Goal: Task Accomplishment & Management: Manage account settings

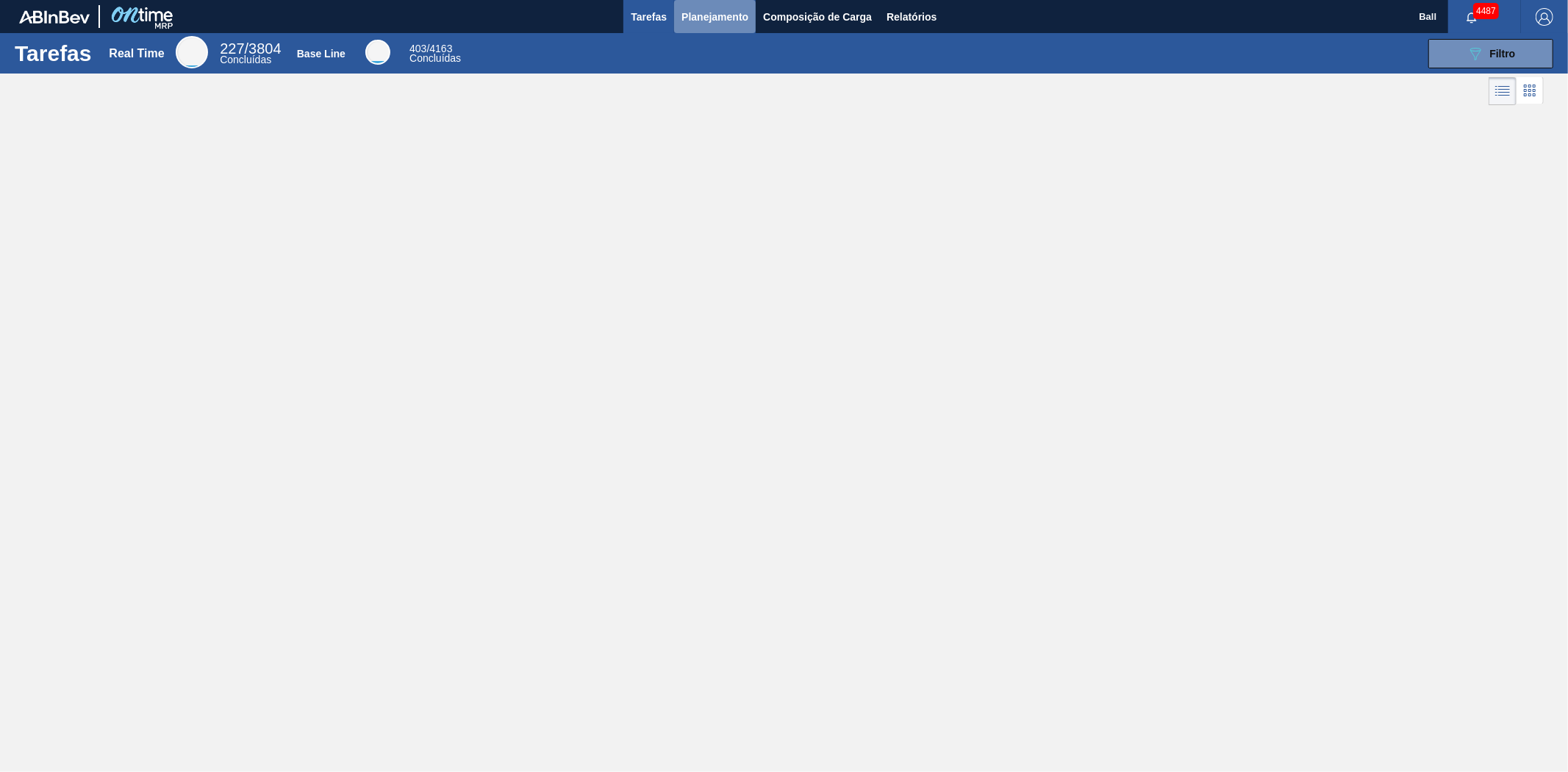
click at [694, 5] on button "Planejamento" at bounding box center [715, 16] width 81 height 33
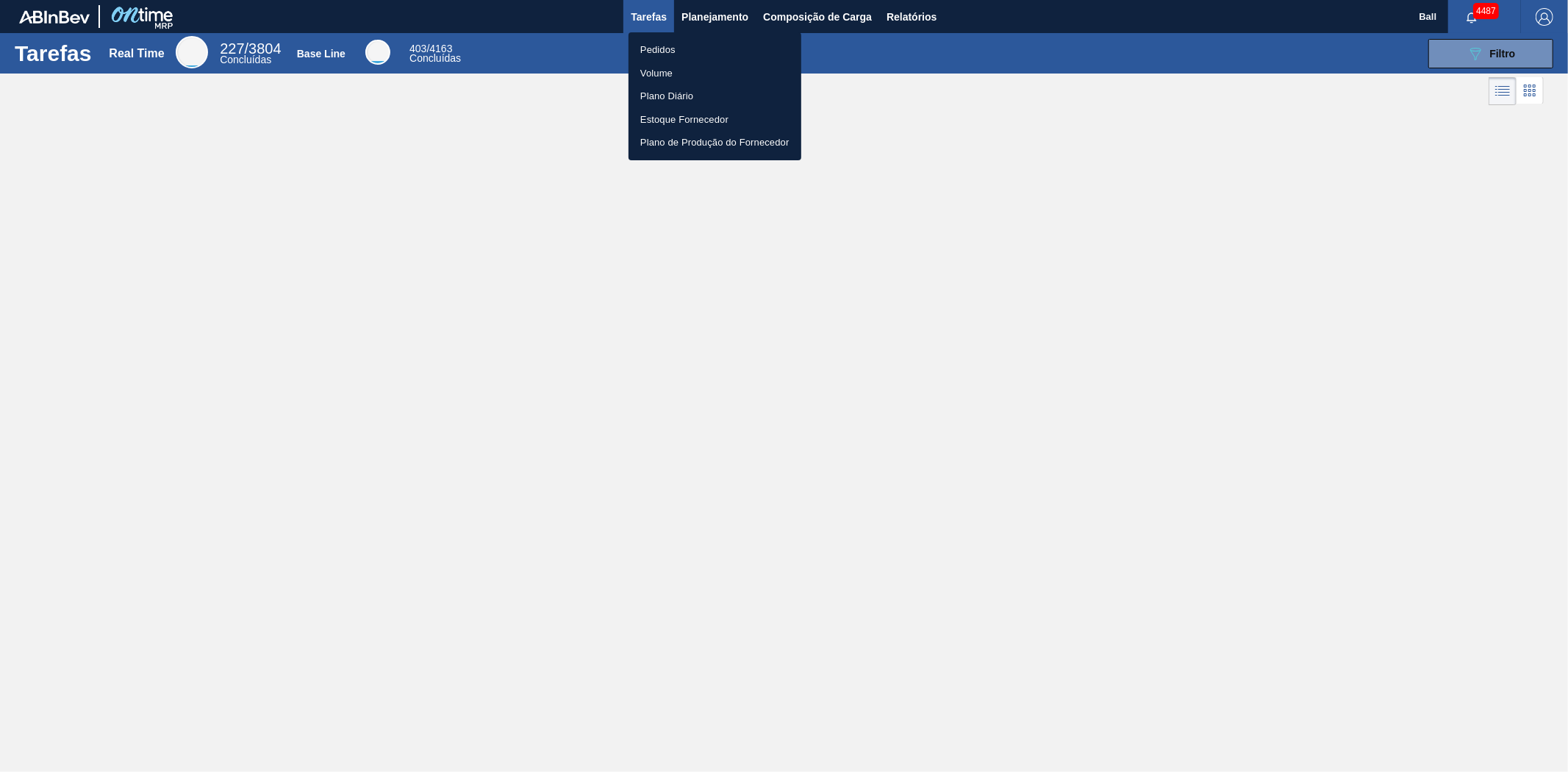
click at [1498, 55] on div at bounding box center [784, 386] width 1568 height 772
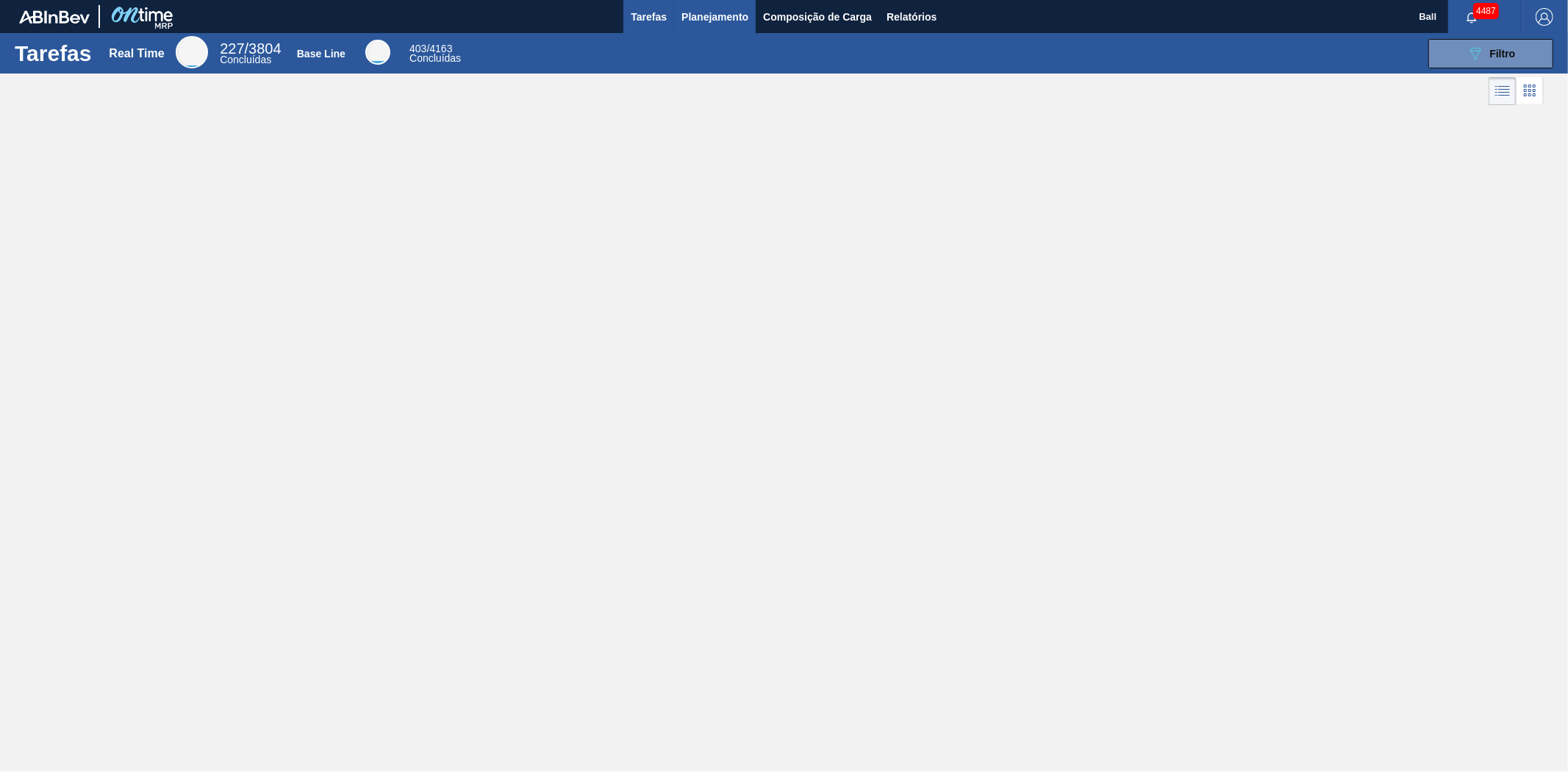
click at [695, 17] on span "Planejamento" at bounding box center [714, 16] width 67 height 18
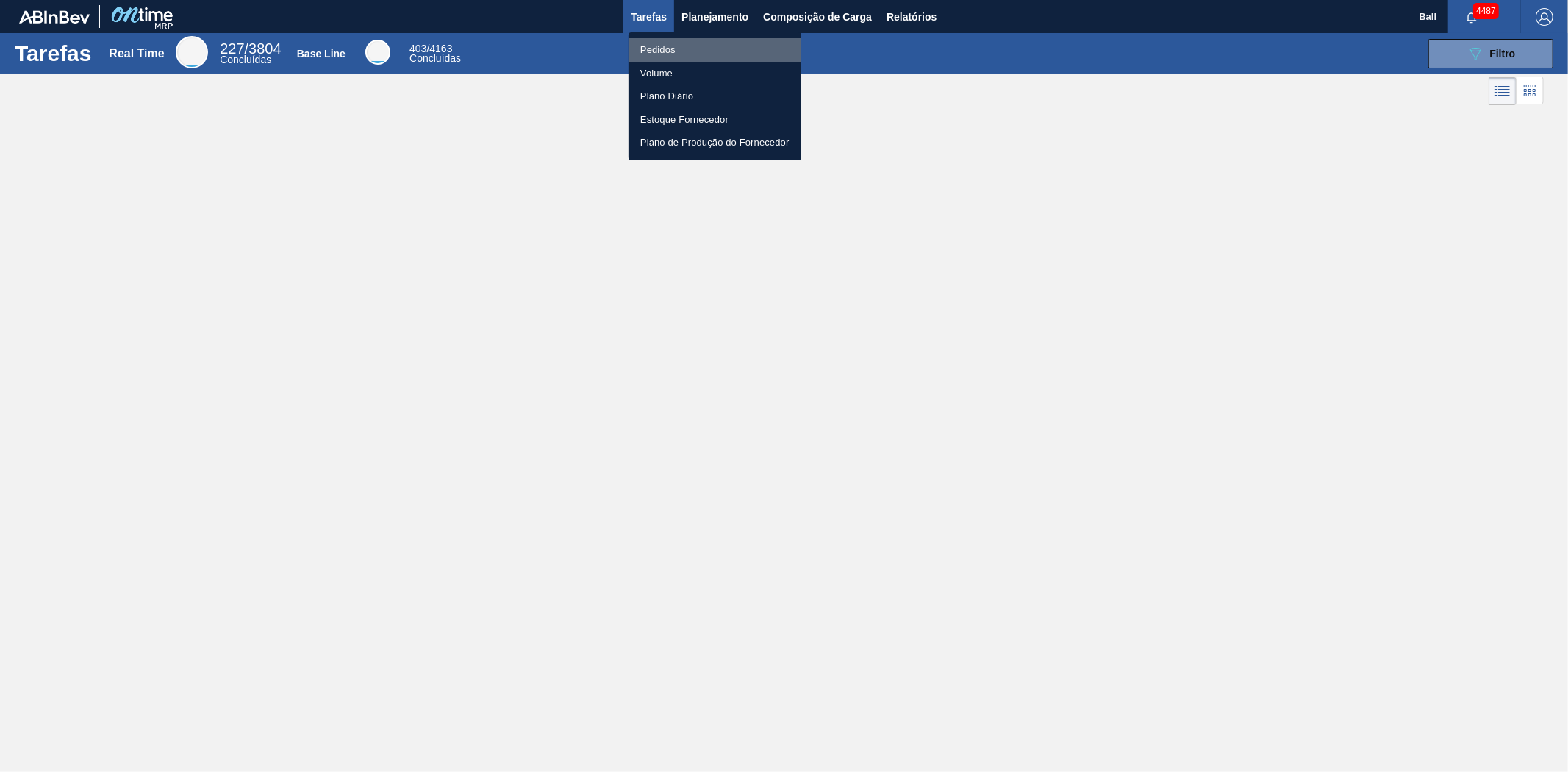
click at [658, 41] on li "Pedidos" at bounding box center [715, 50] width 173 height 23
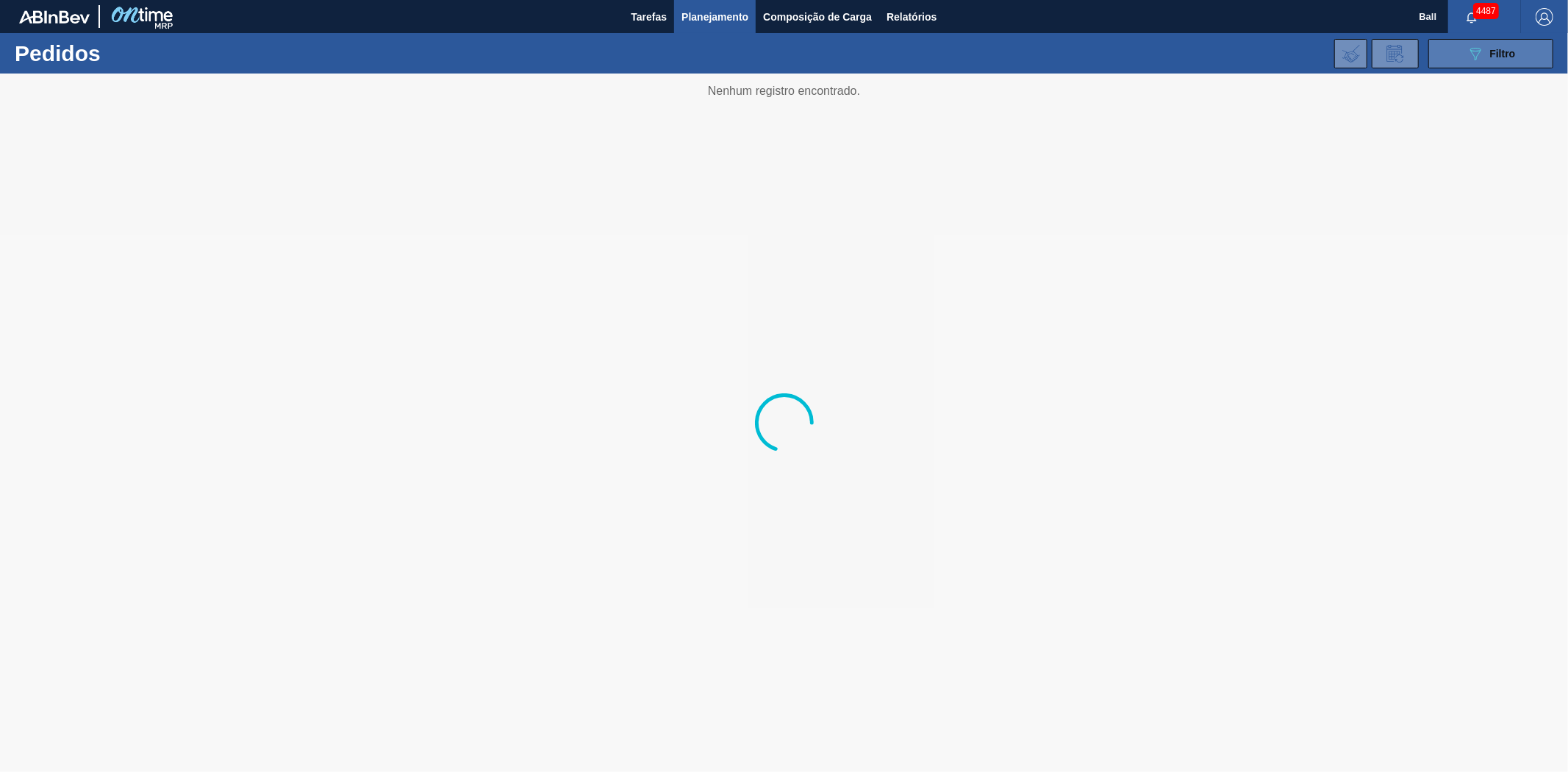
click at [1492, 53] on span "Filtro" at bounding box center [1502, 53] width 26 height 12
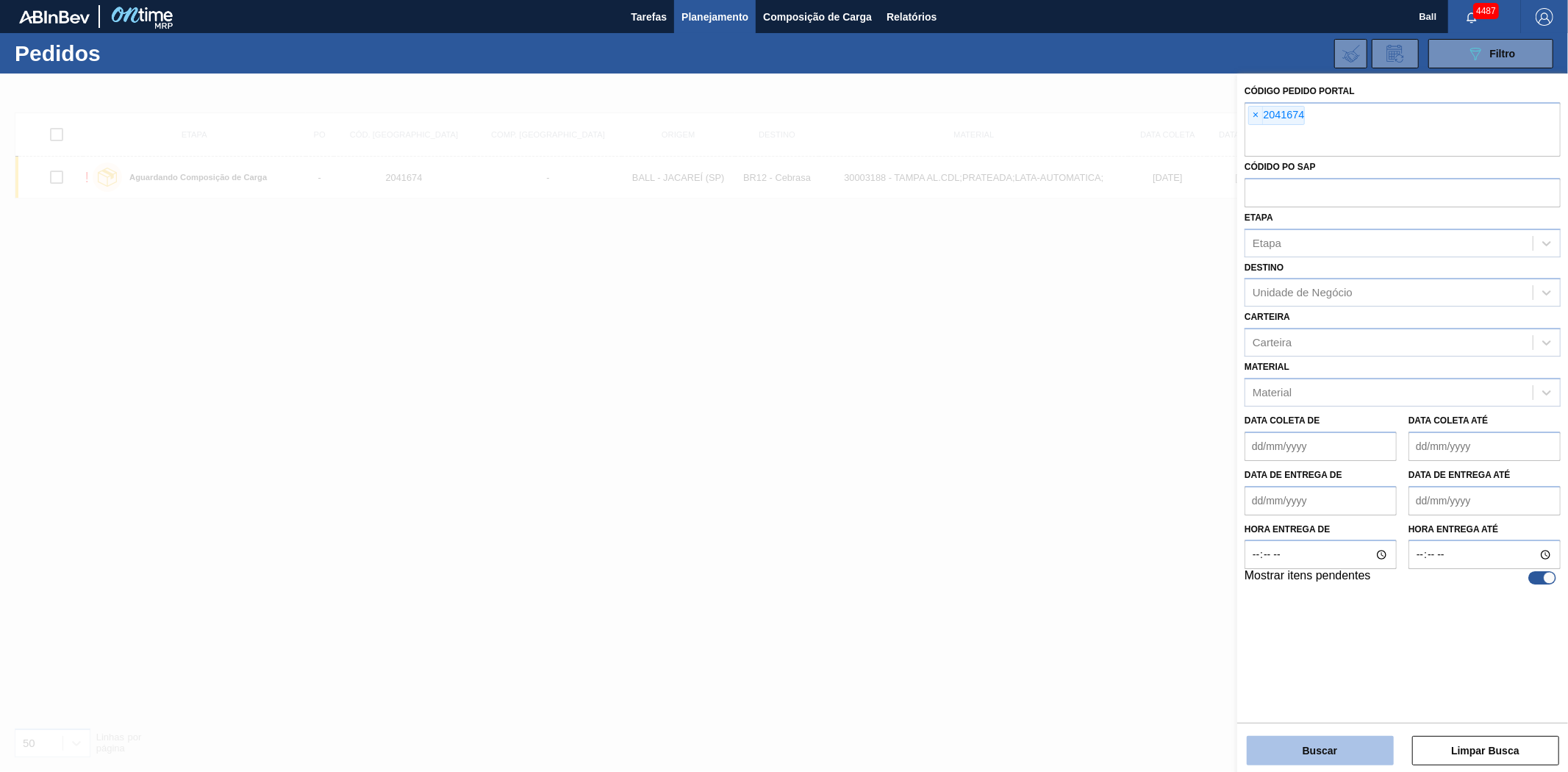
click at [1314, 745] on button "Buscar" at bounding box center [1321, 751] width 147 height 30
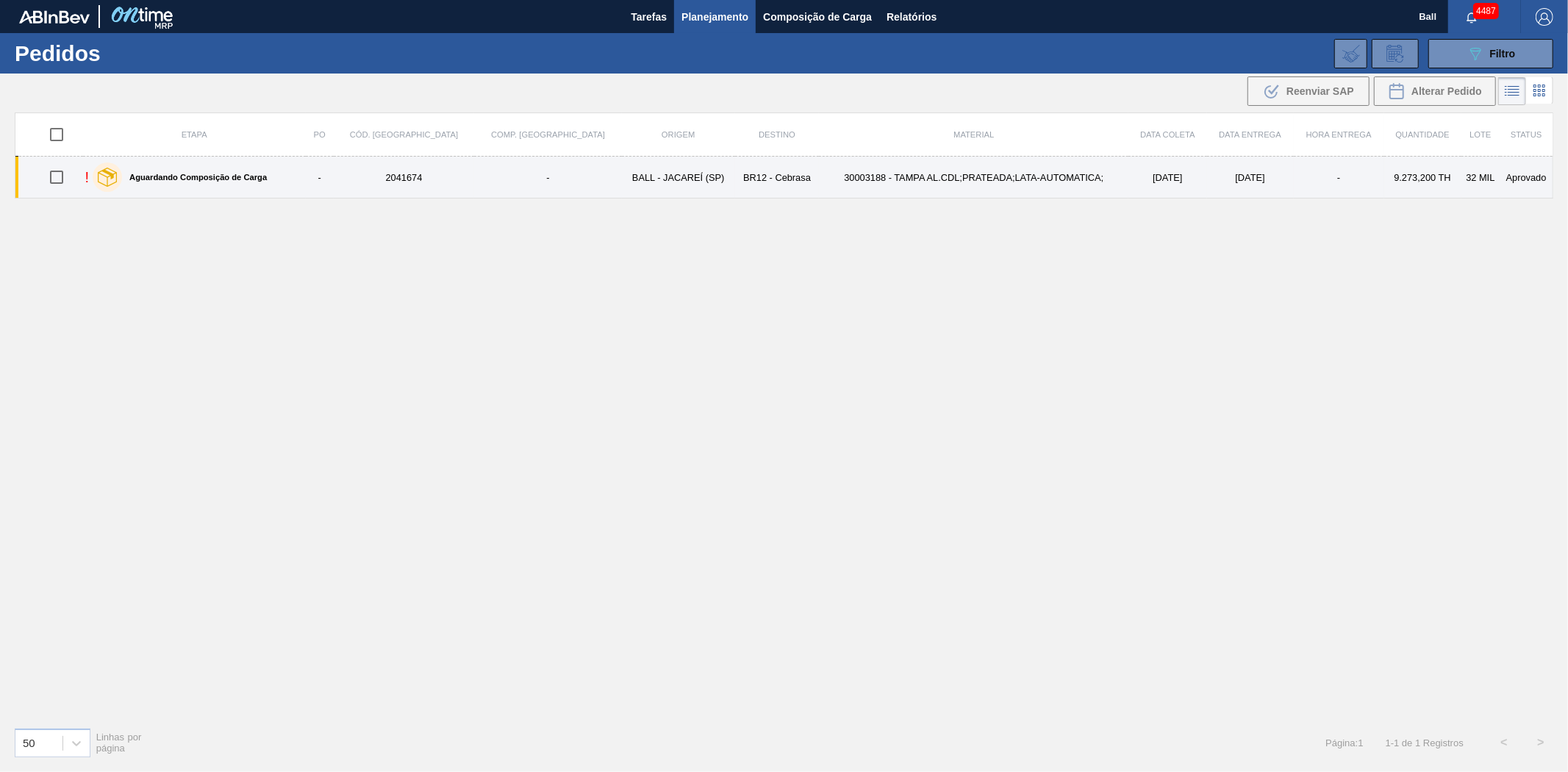
click at [939, 172] on td "30003188 - TAMPA AL.CDL;PRATEADA;LATA-AUTOMATICA;" at bounding box center [973, 178] width 309 height 42
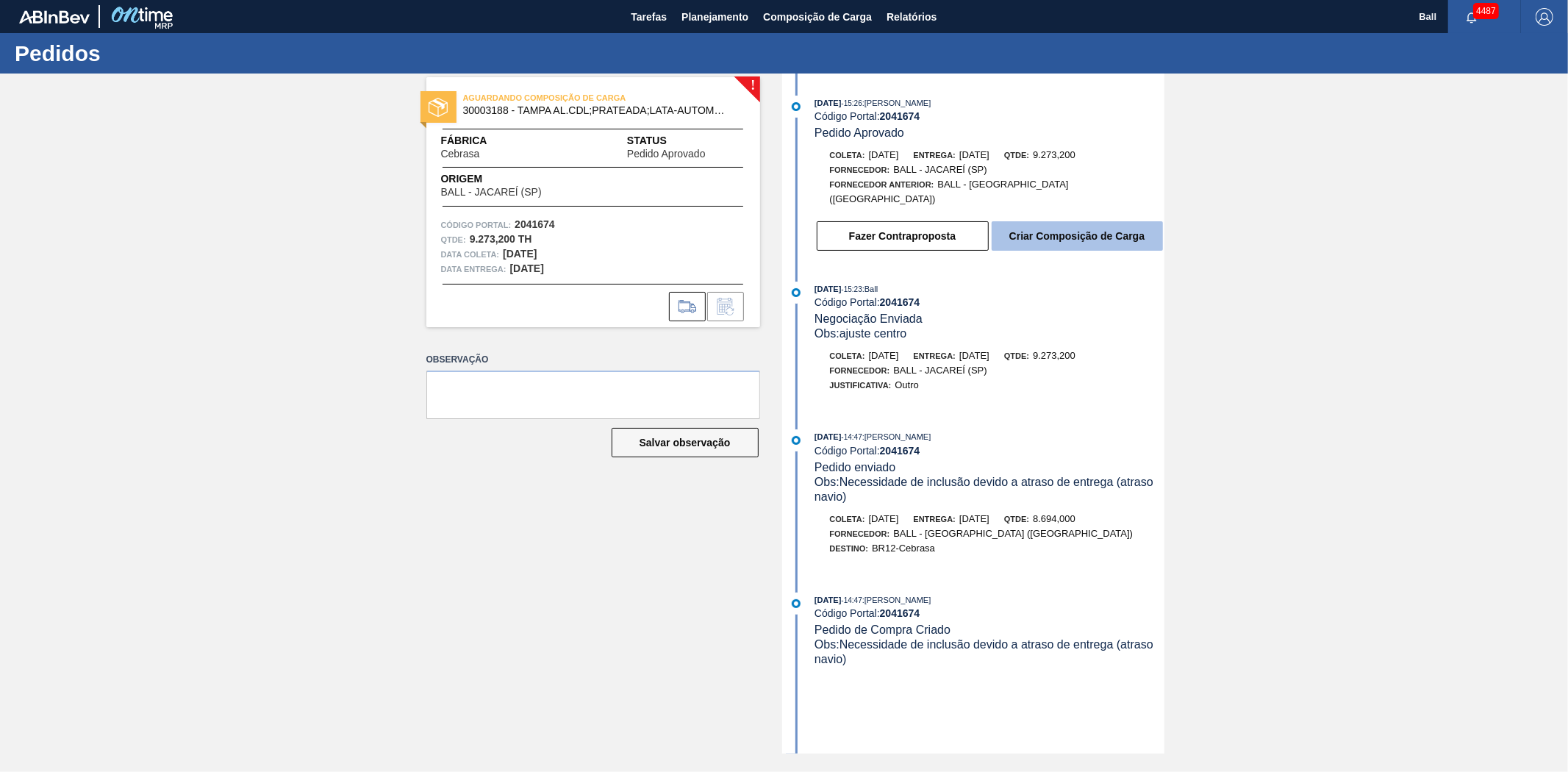
click at [1048, 223] on button "Criar Composição de Carga" at bounding box center [1077, 236] width 171 height 30
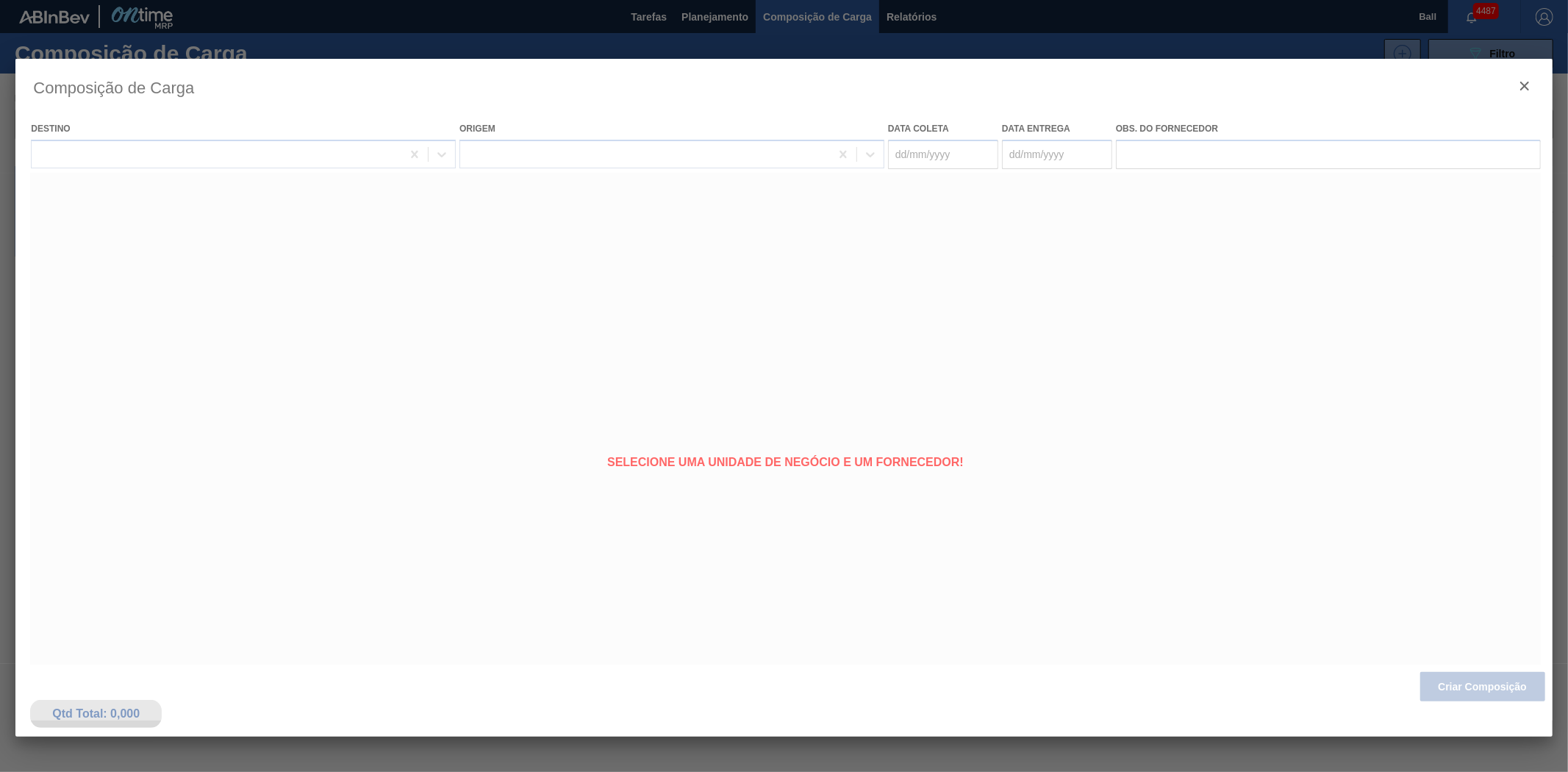
type coleta "03/10/2025"
type entrega "03/10/2025"
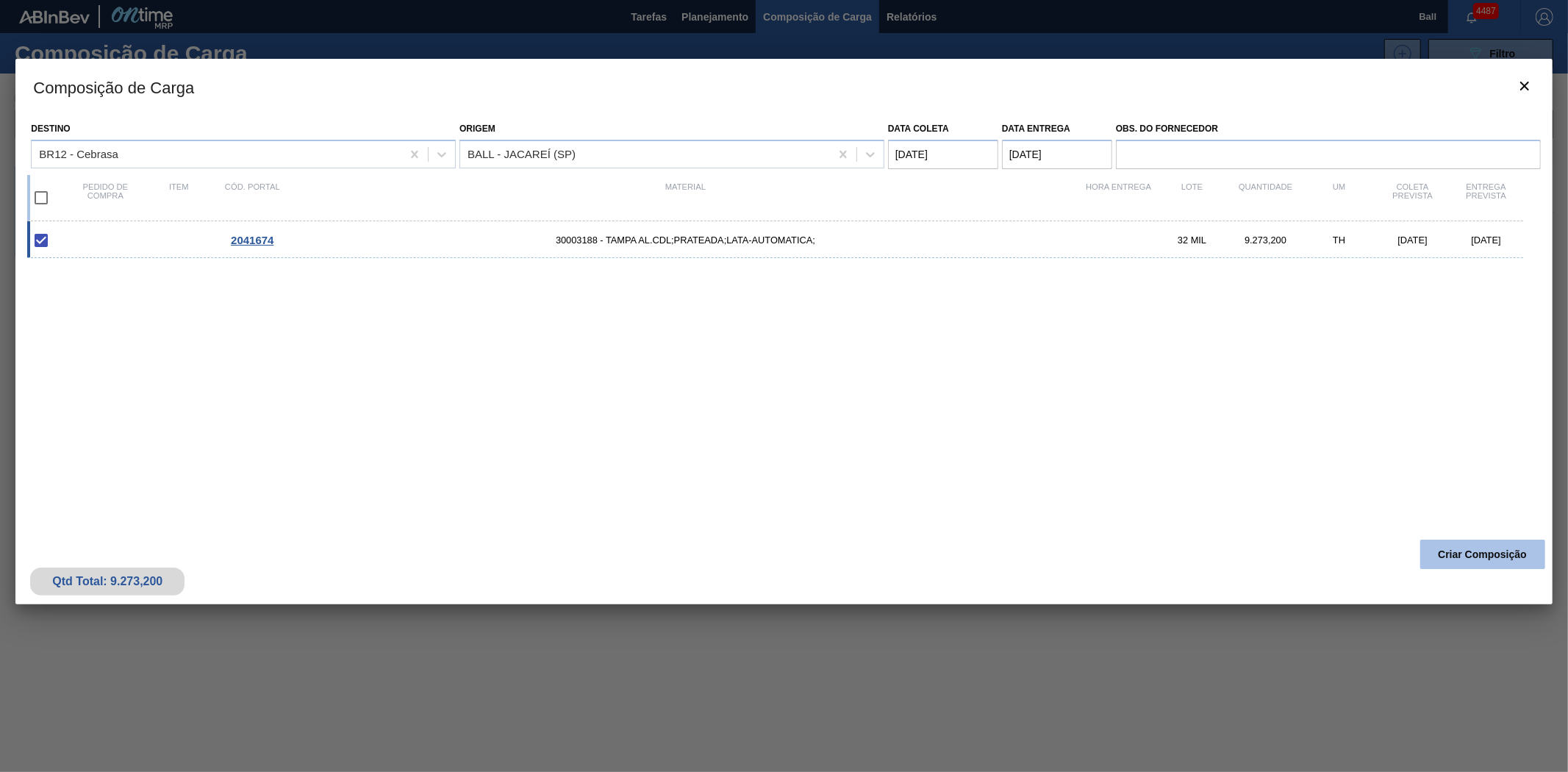
click at [1489, 547] on button "Criar Composição" at bounding box center [1483, 554] width 125 height 30
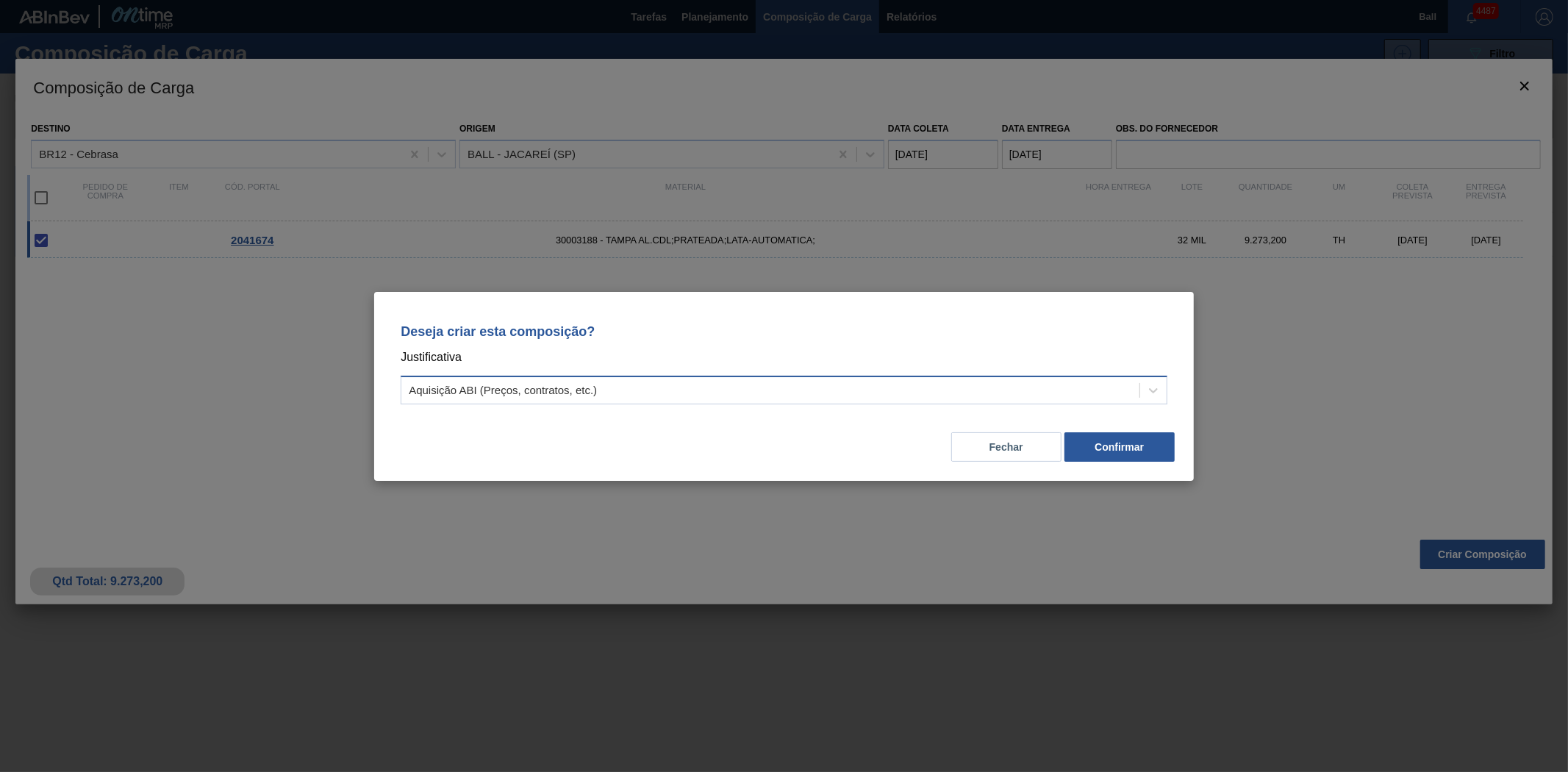
click at [619, 387] on div "Aquisição ABI (Preços, contratos, etc.)" at bounding box center [770, 390] width 738 height 21
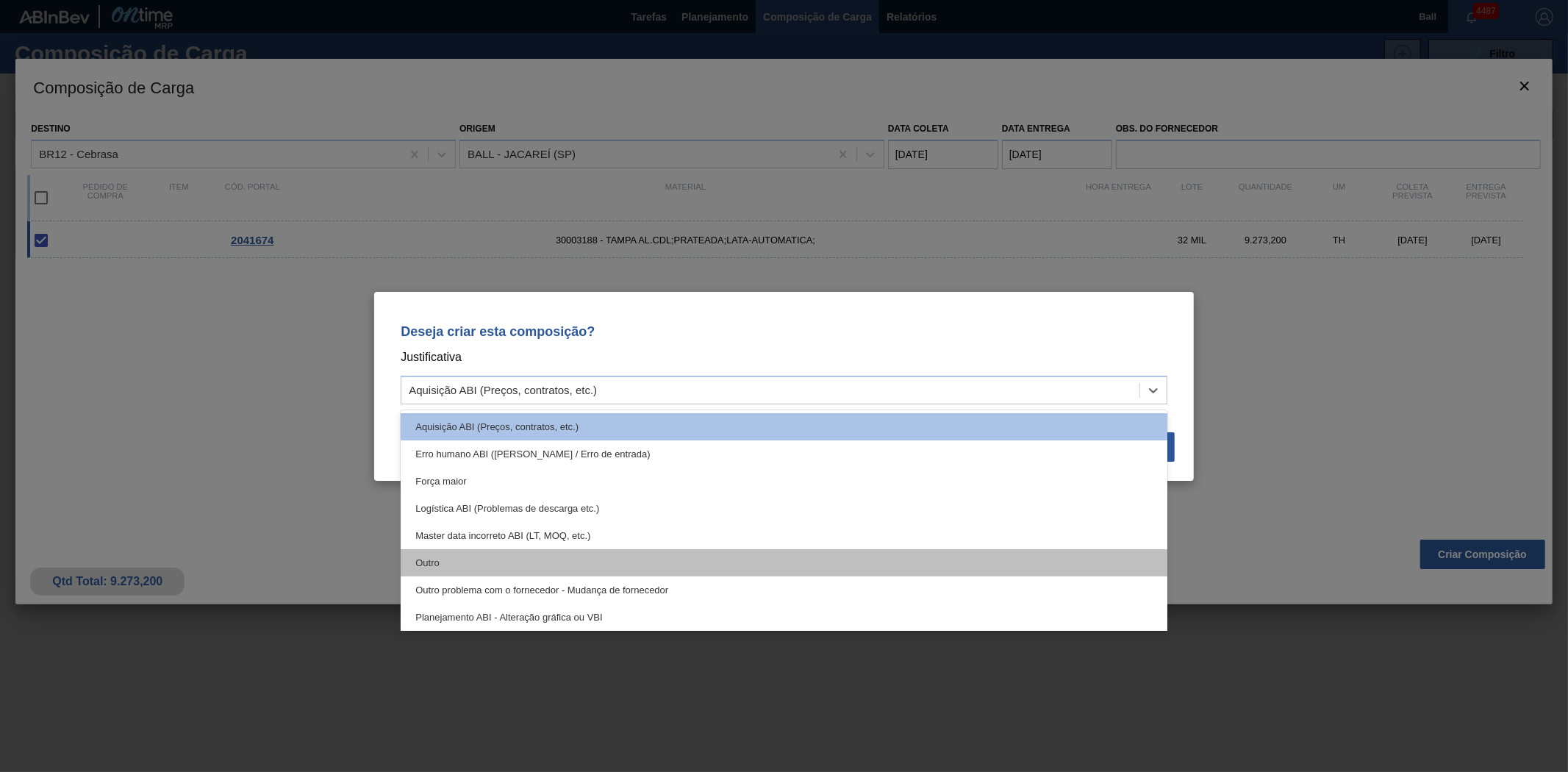
click at [428, 560] on div "Outro" at bounding box center [784, 562] width 766 height 27
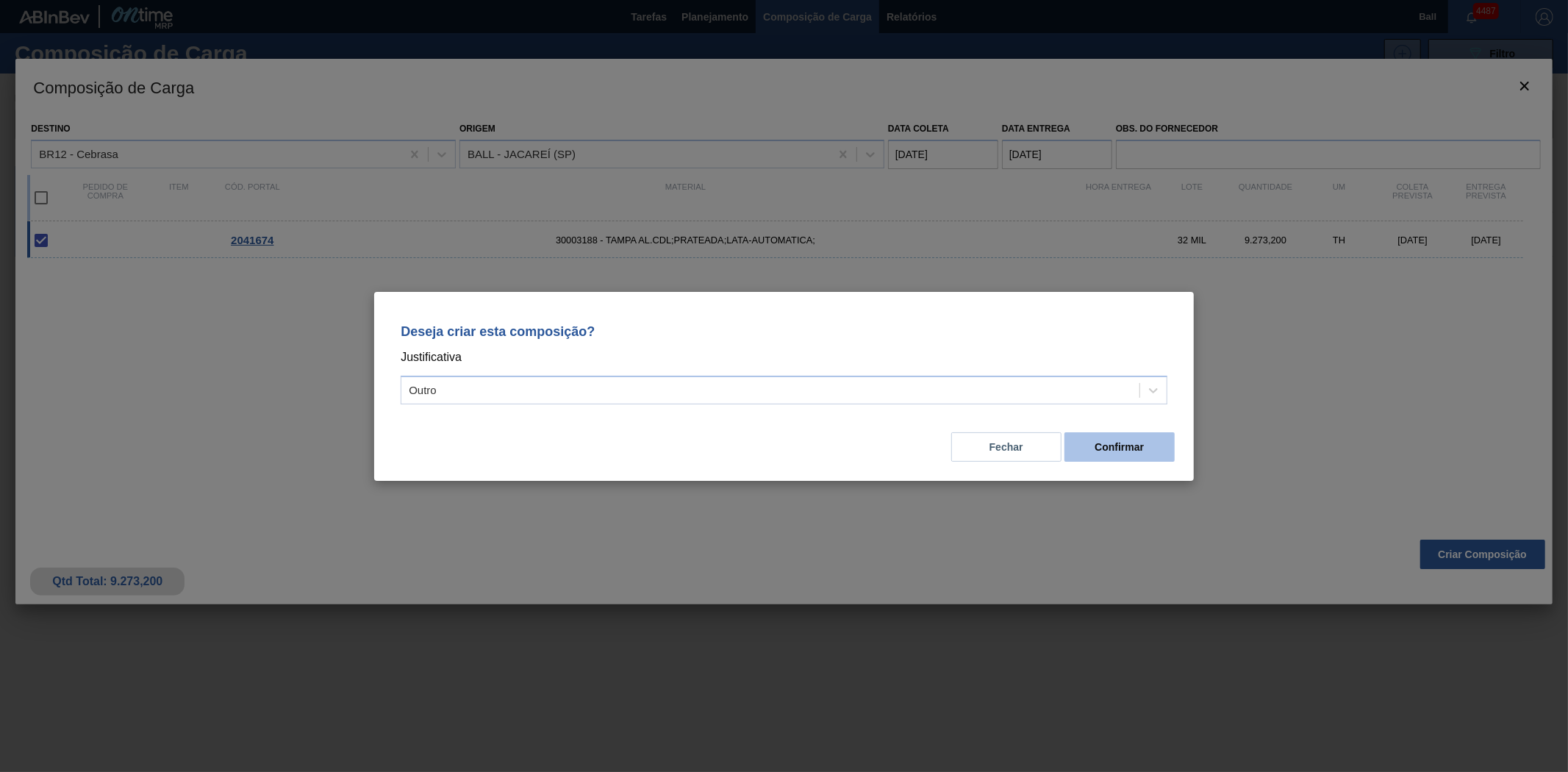
click at [1117, 441] on button "Confirmar" at bounding box center [1119, 447] width 110 height 30
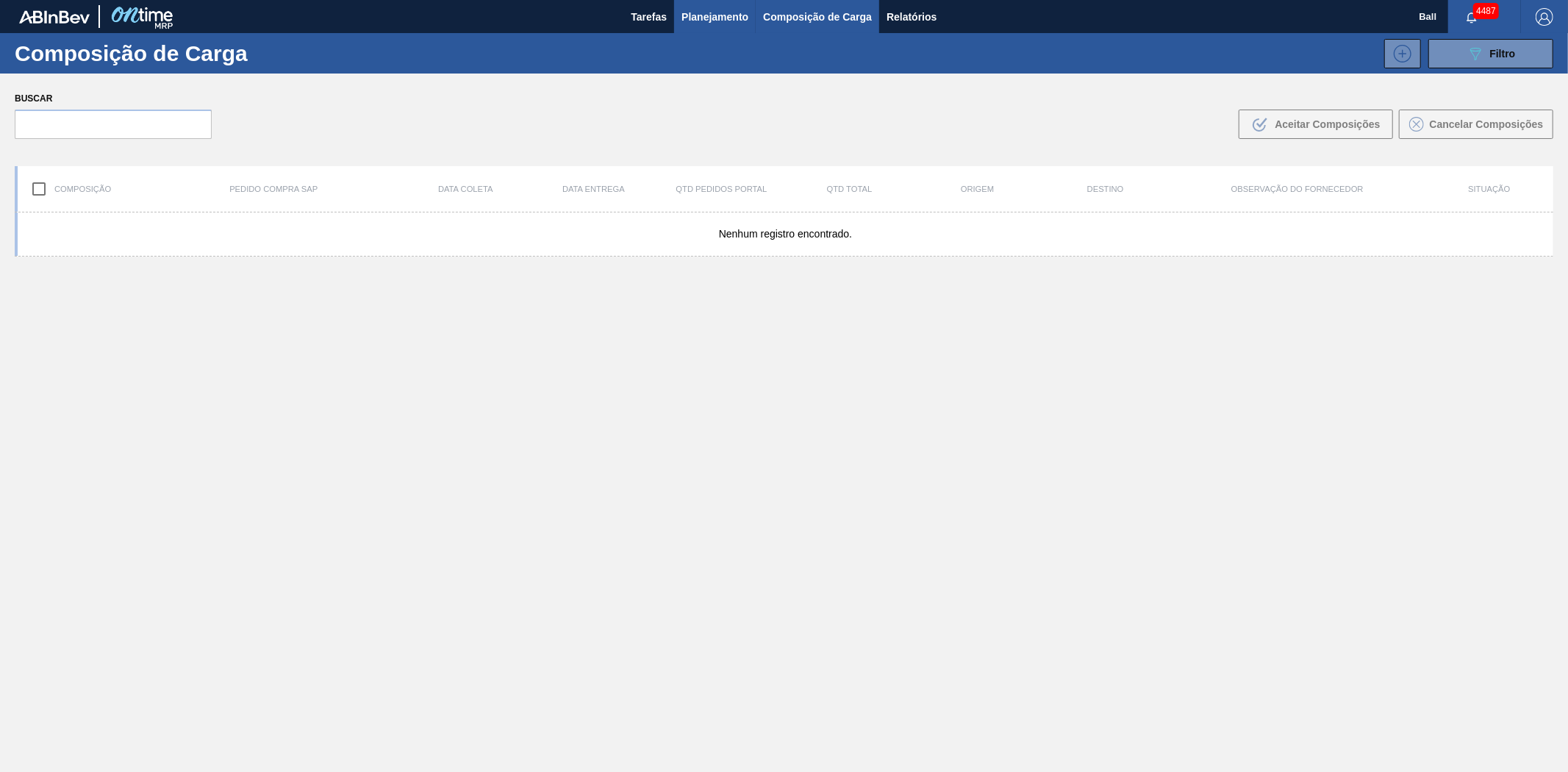
click at [712, 12] on span "Planejamento" at bounding box center [714, 16] width 67 height 18
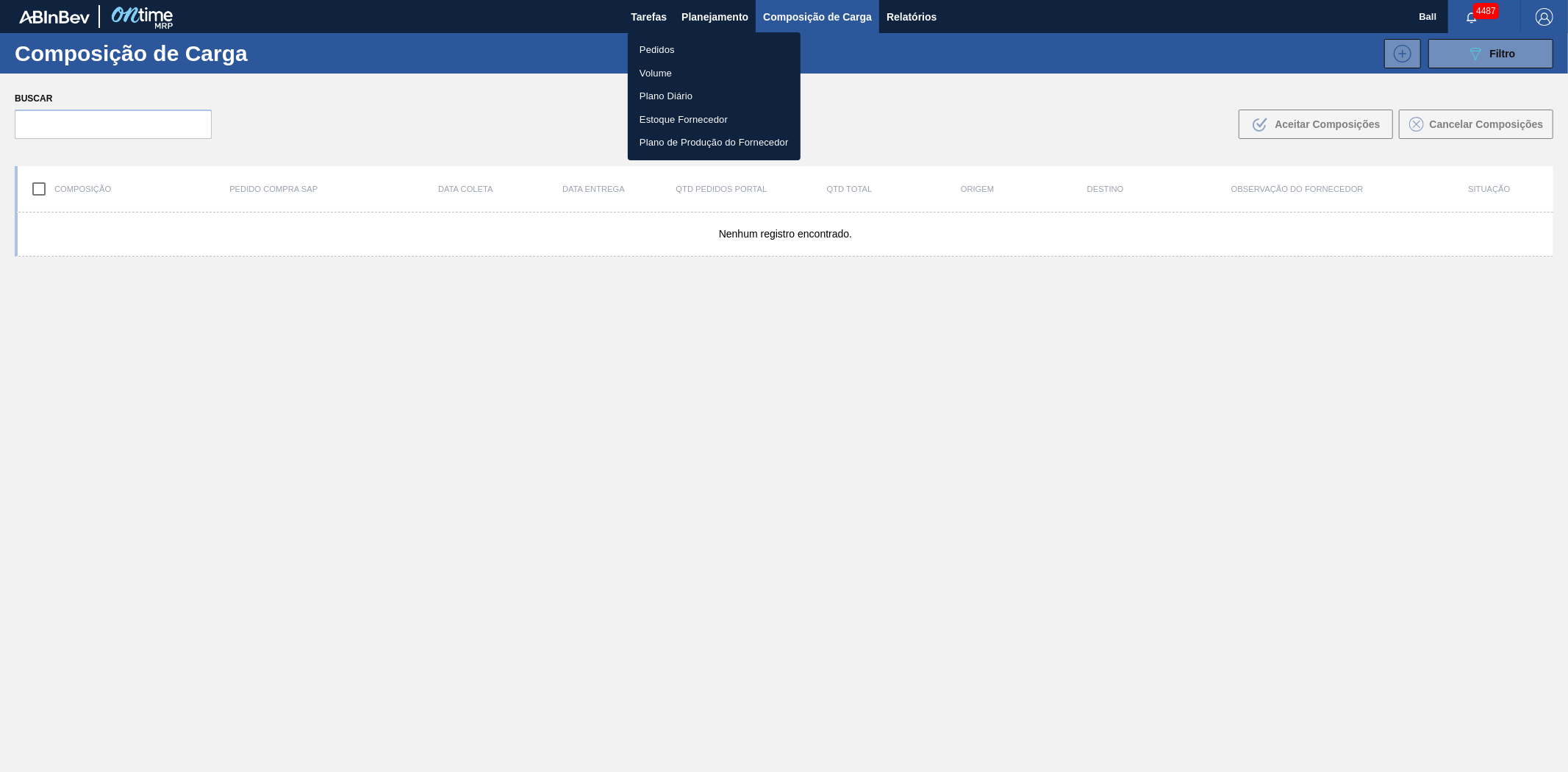
click at [1476, 53] on div at bounding box center [784, 386] width 1568 height 772
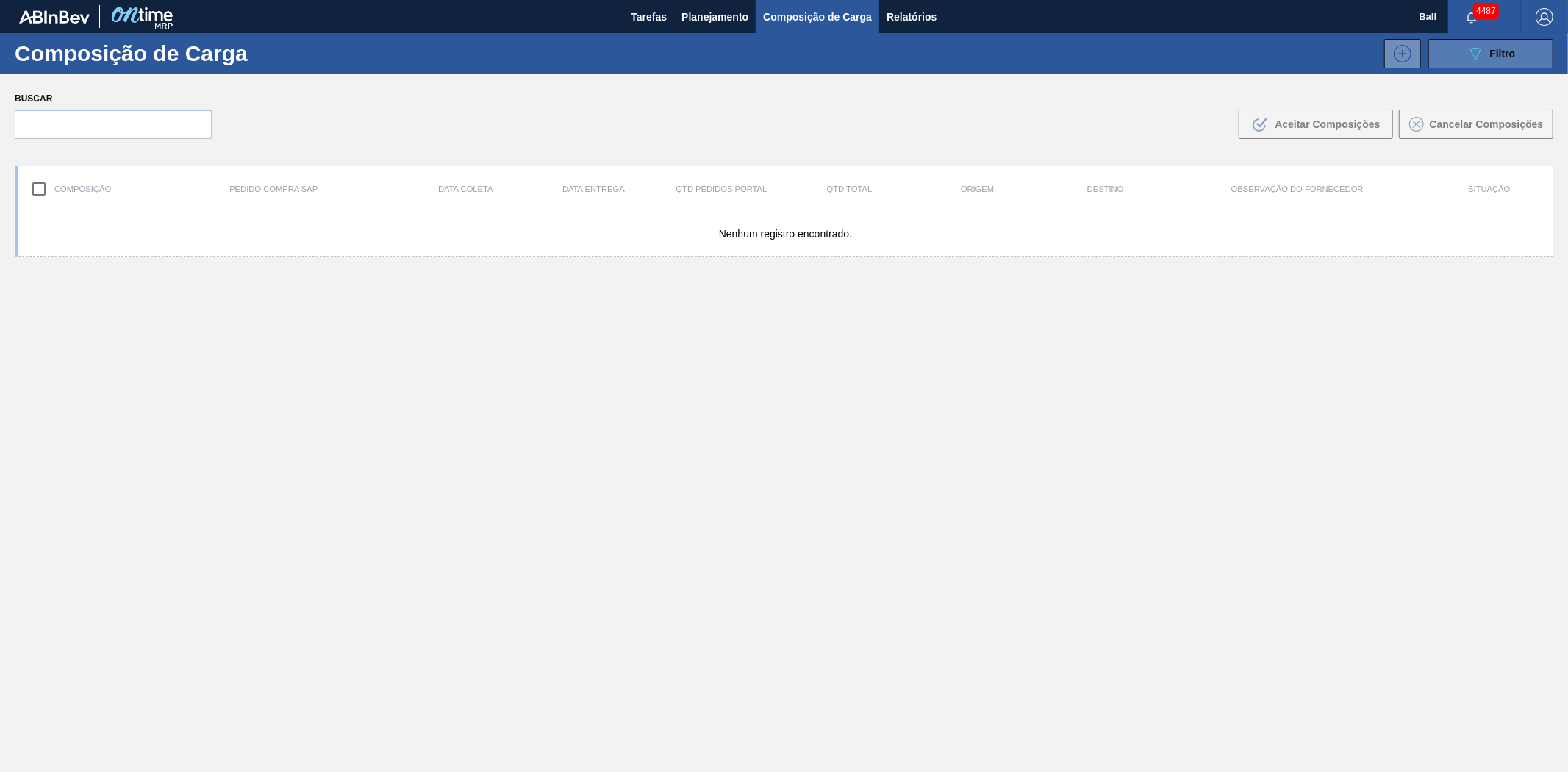
click at [1467, 50] on icon "089F7B8B-B2A5-4AFE-B5C0-19BA573D28AC" at bounding box center [1475, 53] width 18 height 18
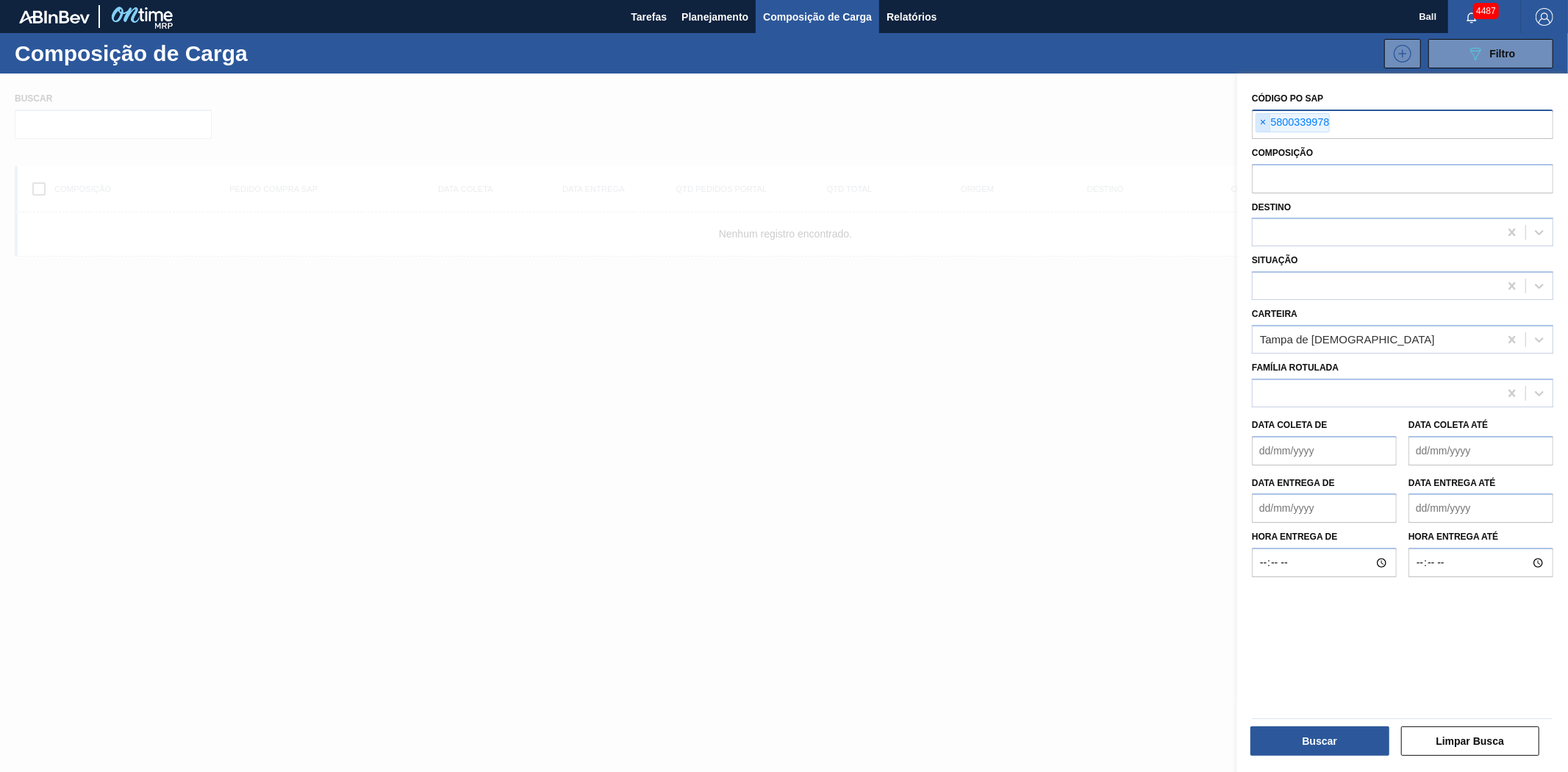
click at [1264, 121] on span "×" at bounding box center [1263, 123] width 14 height 18
click at [726, 20] on span "Planejamento" at bounding box center [714, 16] width 67 height 18
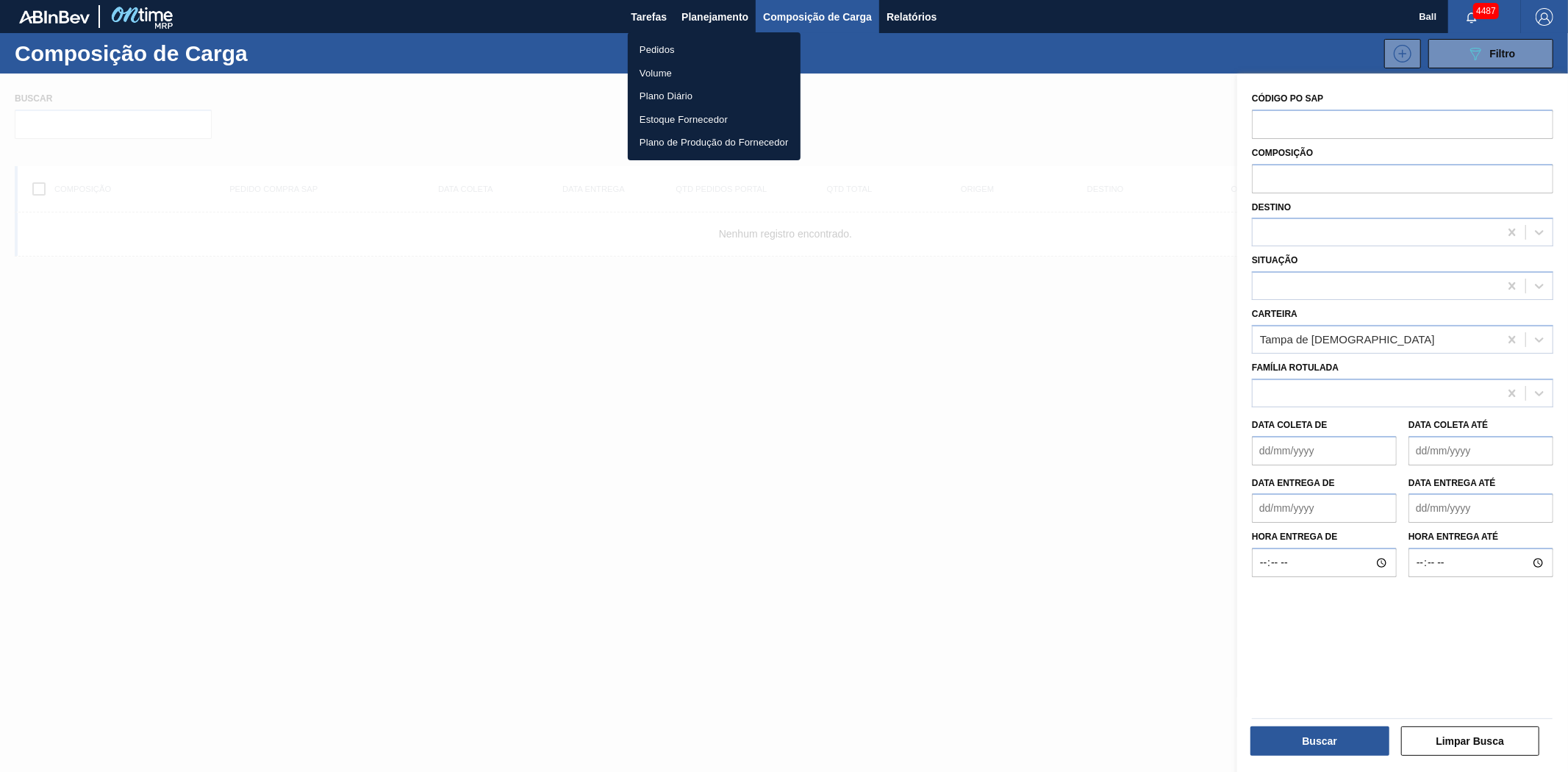
click at [670, 42] on li "Pedidos" at bounding box center [714, 50] width 173 height 23
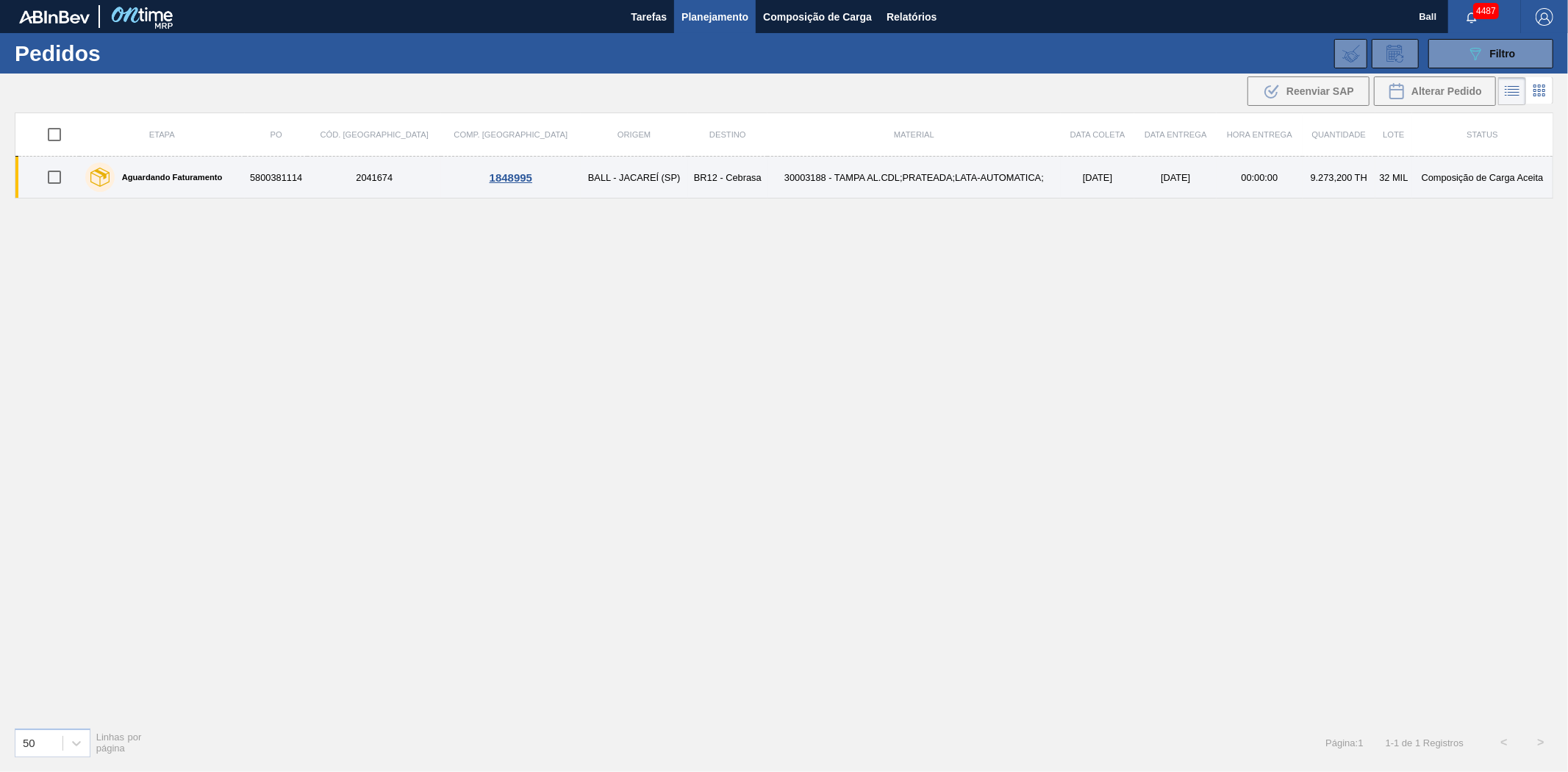
click at [926, 179] on td "30003188 - TAMPA AL.CDL;PRATEADA;LATA-AUTOMATICA;" at bounding box center [914, 178] width 294 height 42
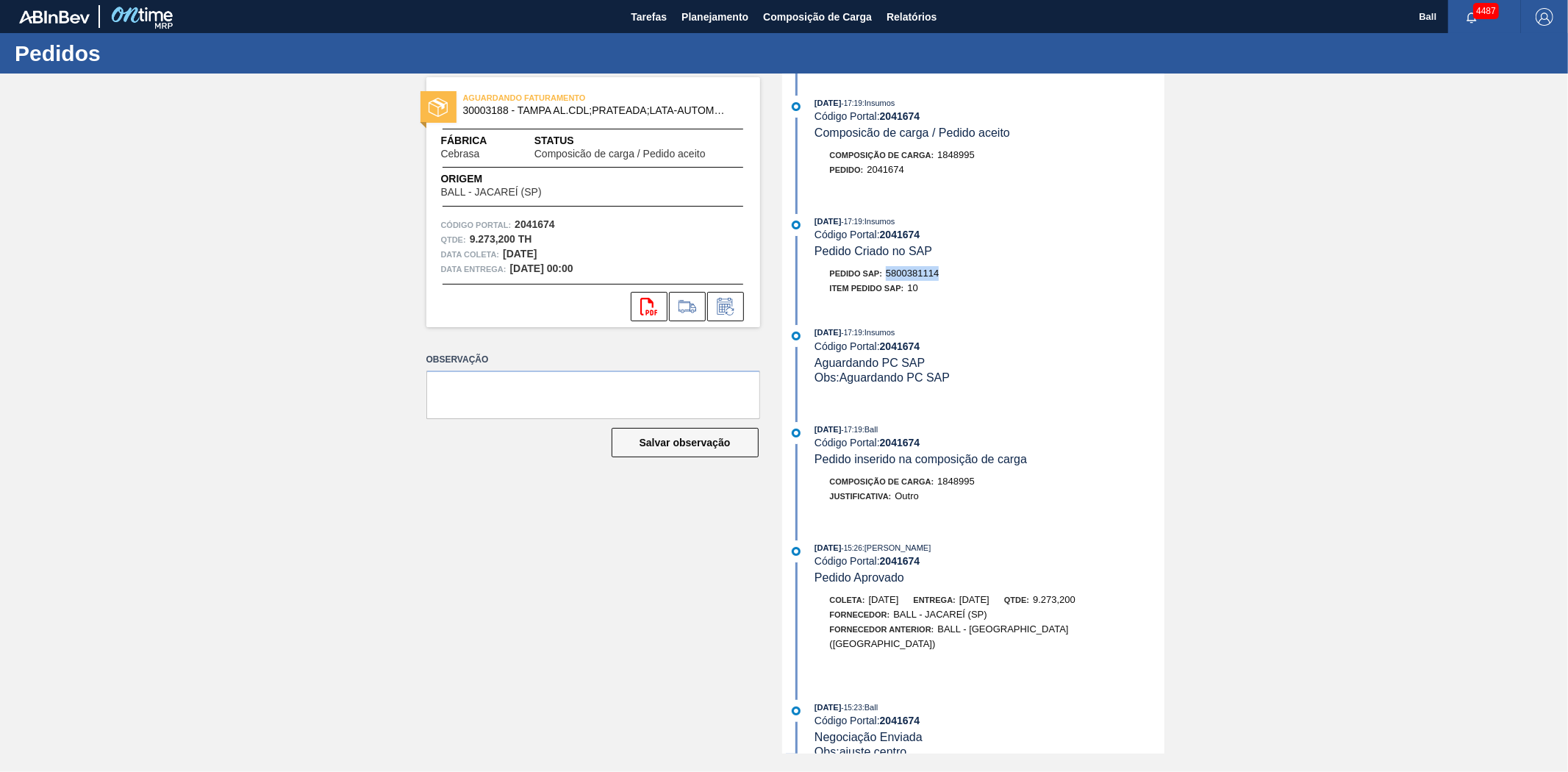
drag, startPoint x: 948, startPoint y: 276, endPoint x: 888, endPoint y: 277, distance: 60.0
click at [888, 277] on div "Pedido SAP: 5800381114" at bounding box center [989, 273] width 349 height 15
copy span "5800381114"
click at [705, 11] on span "Planejamento" at bounding box center [714, 16] width 67 height 18
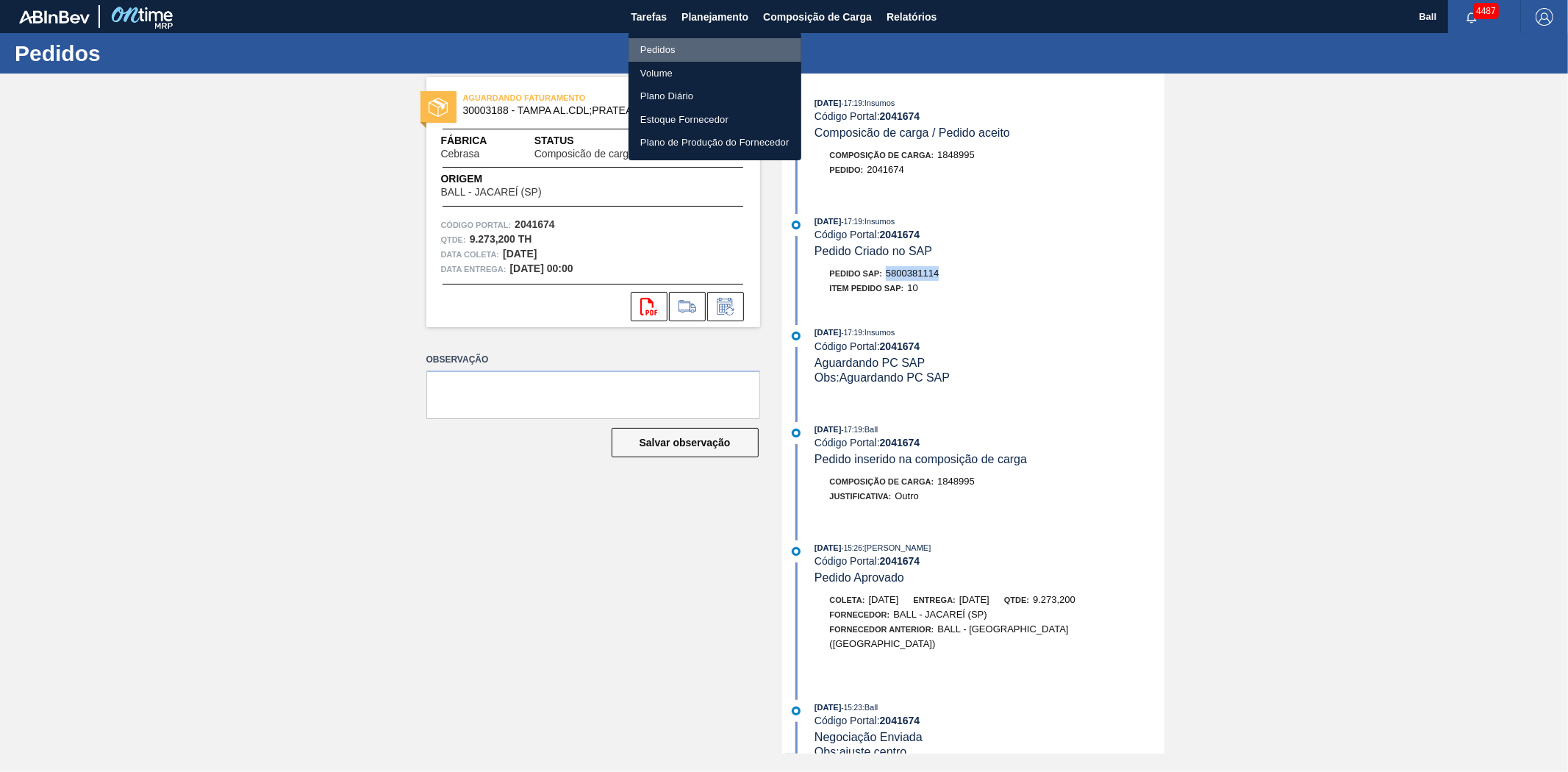
click at [657, 48] on li "Pedidos" at bounding box center [715, 50] width 173 height 23
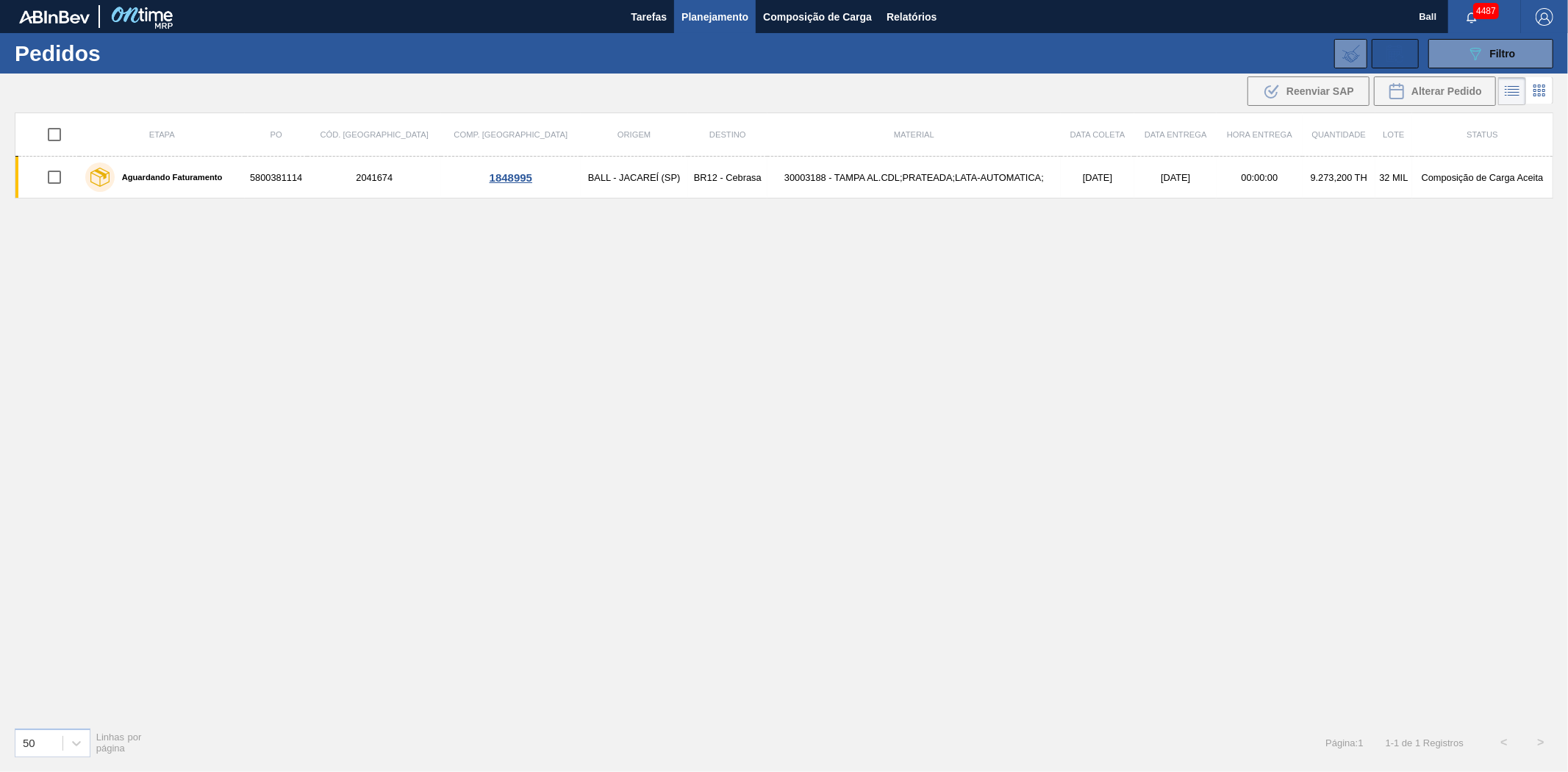
click at [1397, 53] on icon at bounding box center [1394, 55] width 11 height 9
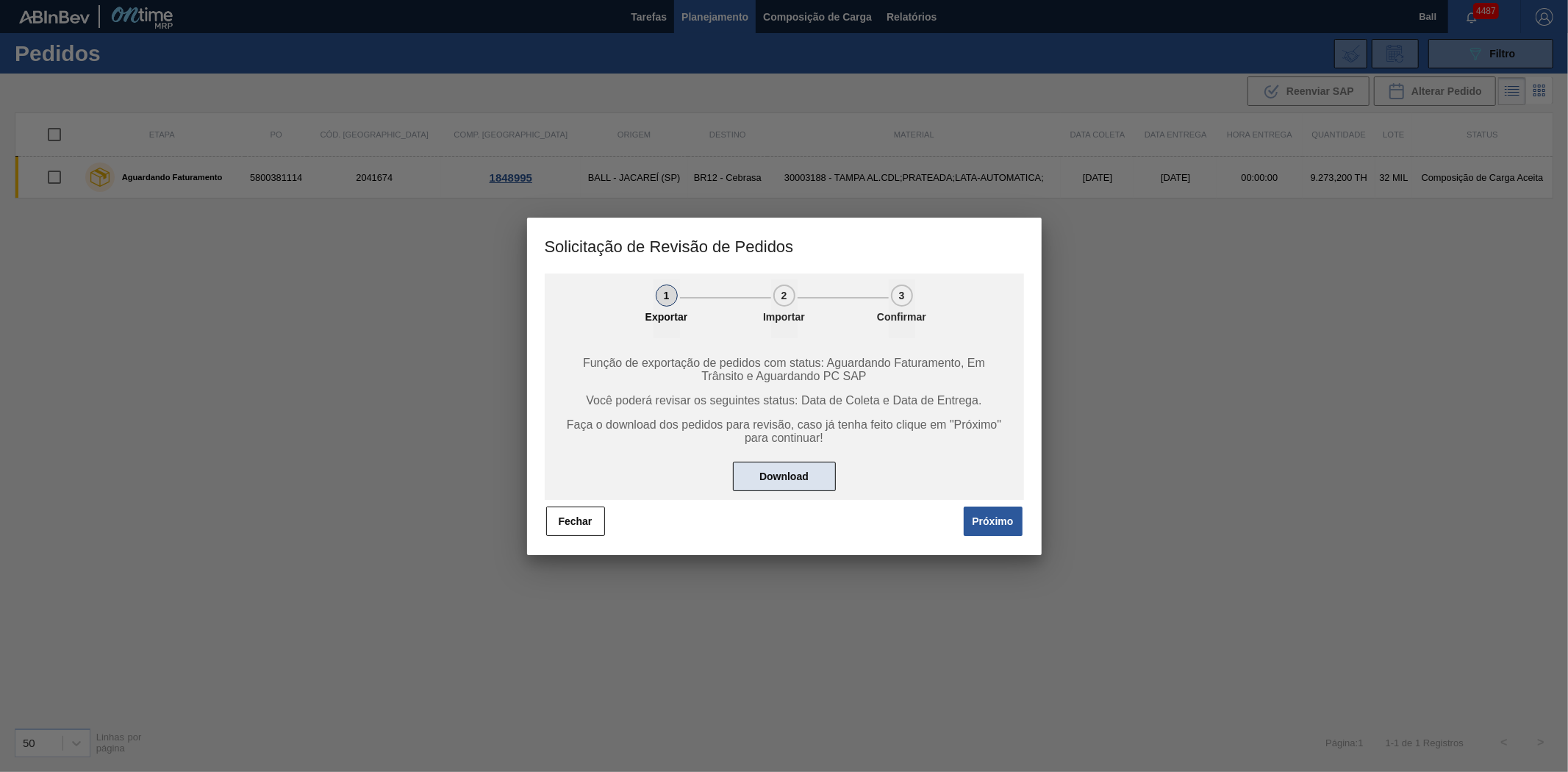
click at [788, 476] on button "Download" at bounding box center [784, 477] width 103 height 30
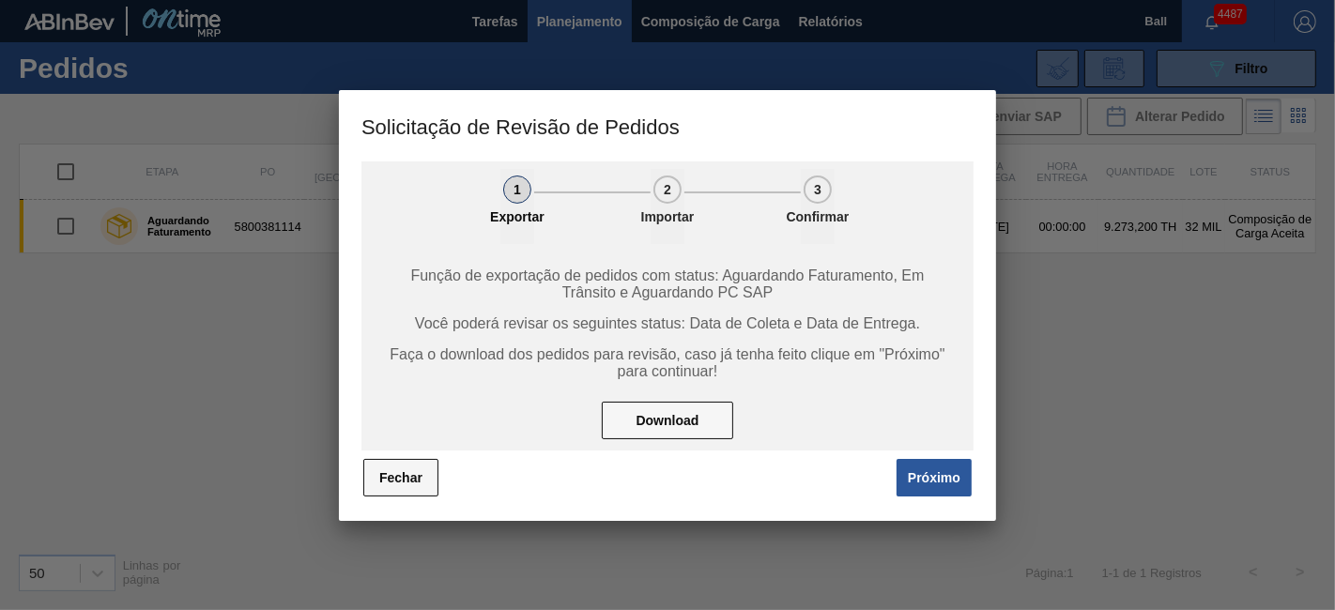
click at [402, 479] on button "Fechar" at bounding box center [400, 478] width 75 height 38
